Goal: Information Seeking & Learning: Learn about a topic

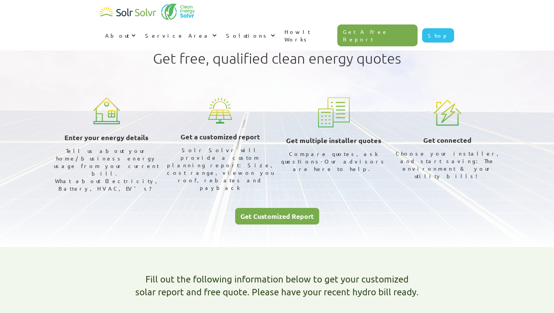
scroll to position [225, 0]
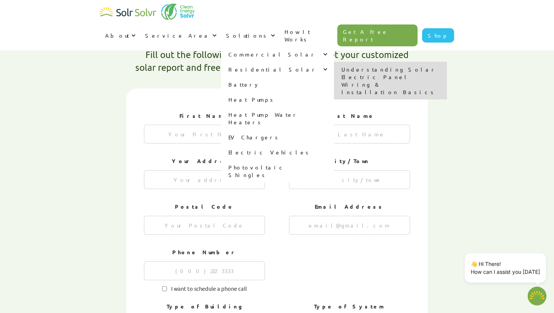
click at [318, 66] on div "Residential Solar" at bounding box center [273, 70] width 89 height 8
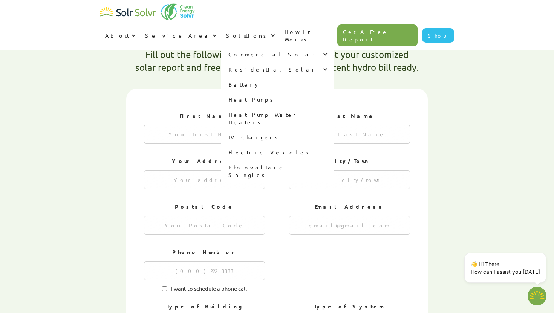
click at [311, 77] on link "Battery" at bounding box center [277, 84] width 113 height 15
type textarea "x"
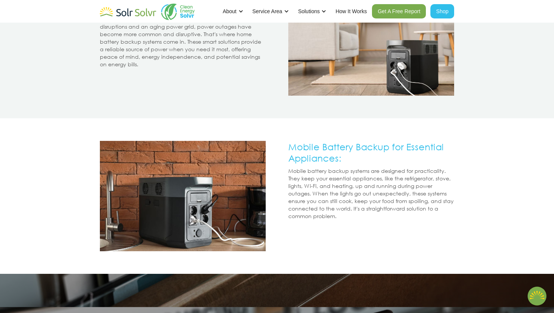
scroll to position [127, 0]
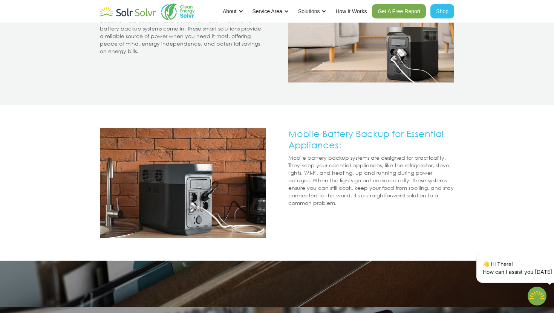
type textarea "x"
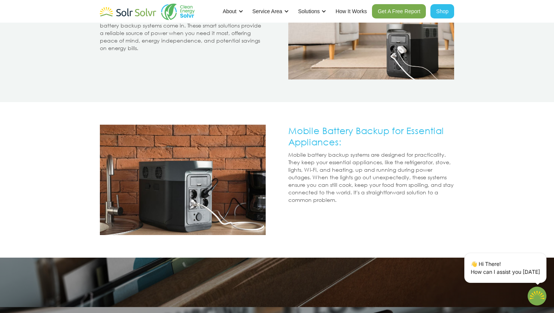
scroll to position [5, 0]
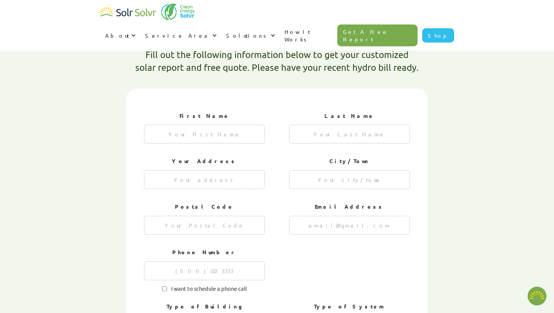
type textarea "x"
